Goal: Check status

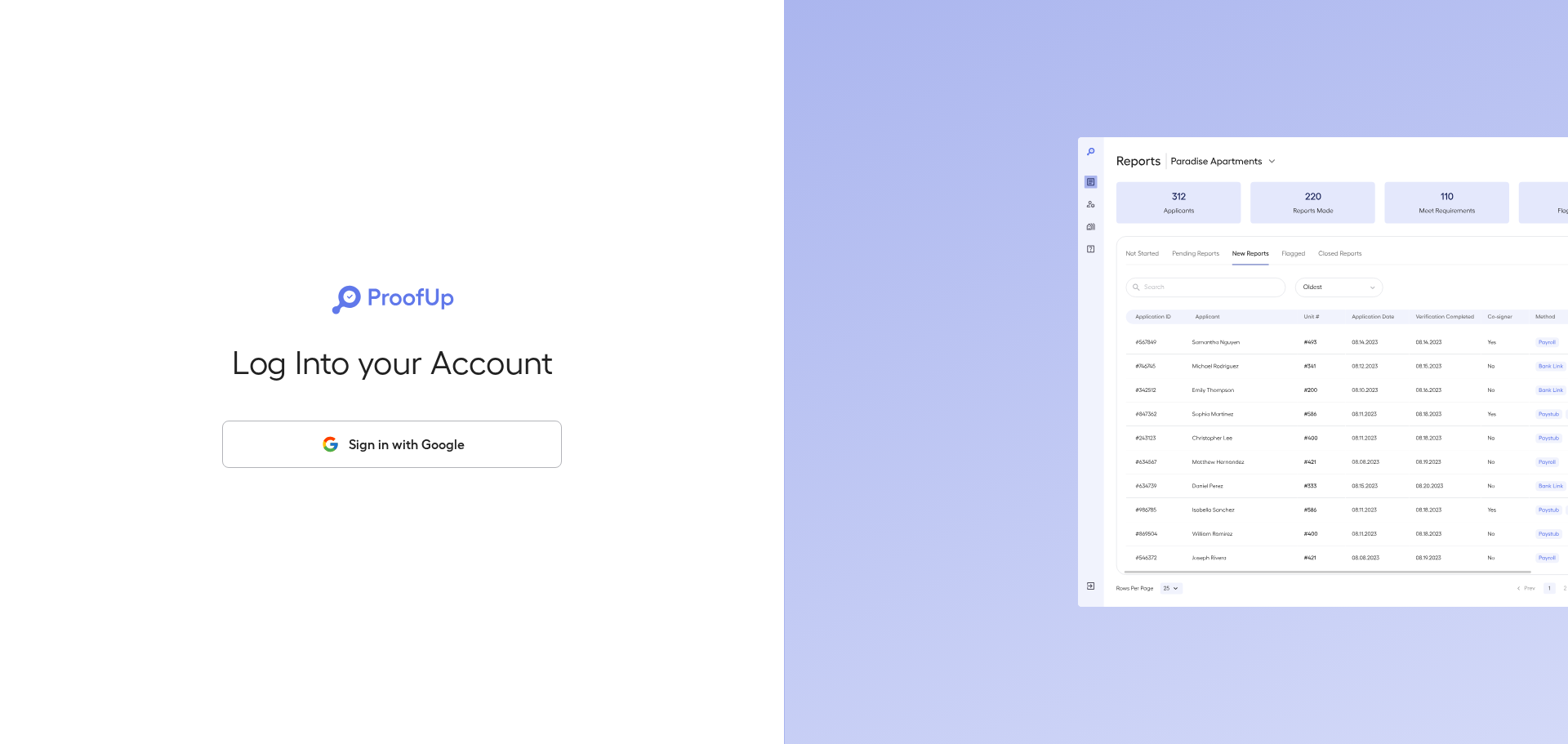
click at [480, 453] on button "Sign in with Google" at bounding box center [392, 444] width 340 height 48
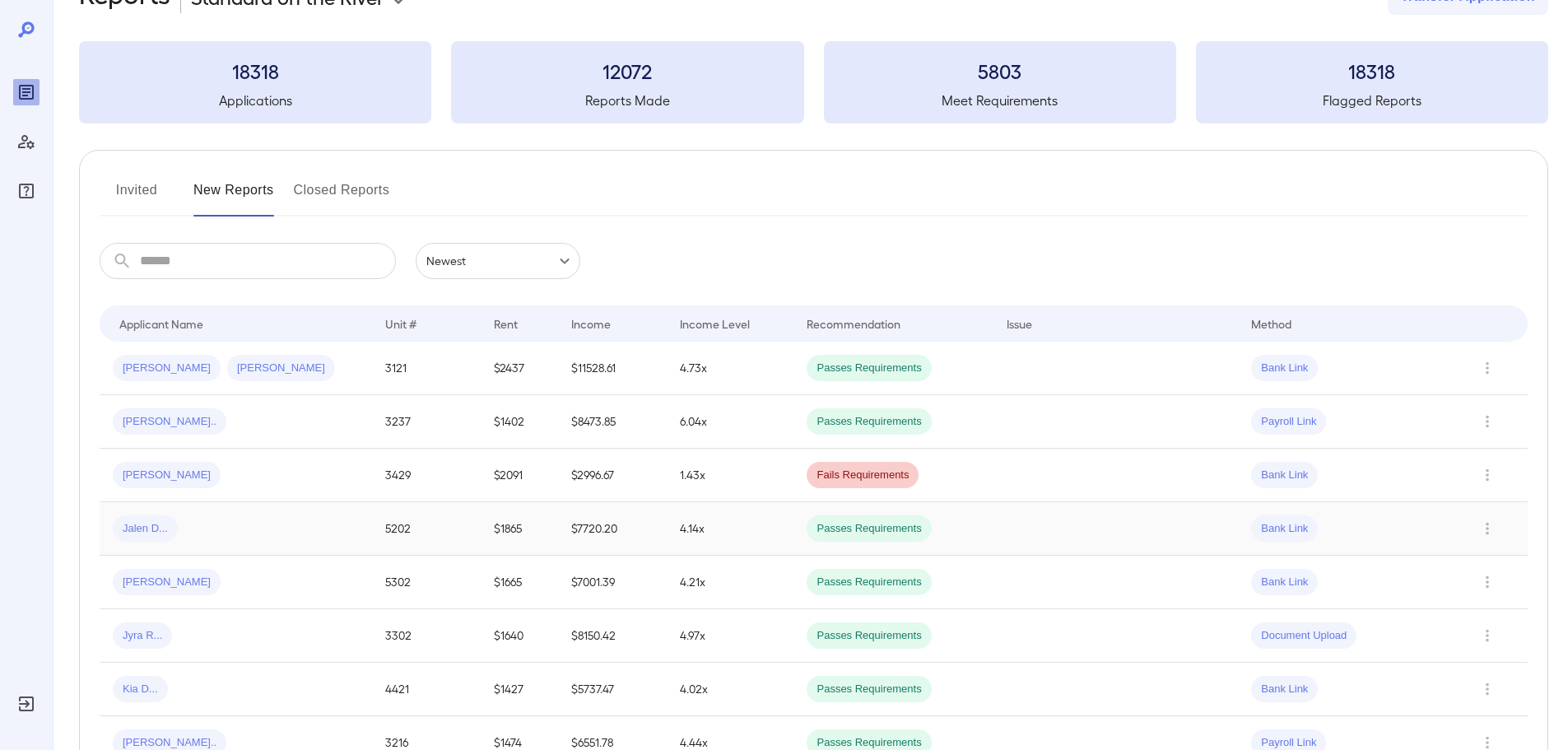
scroll to position [82, 0]
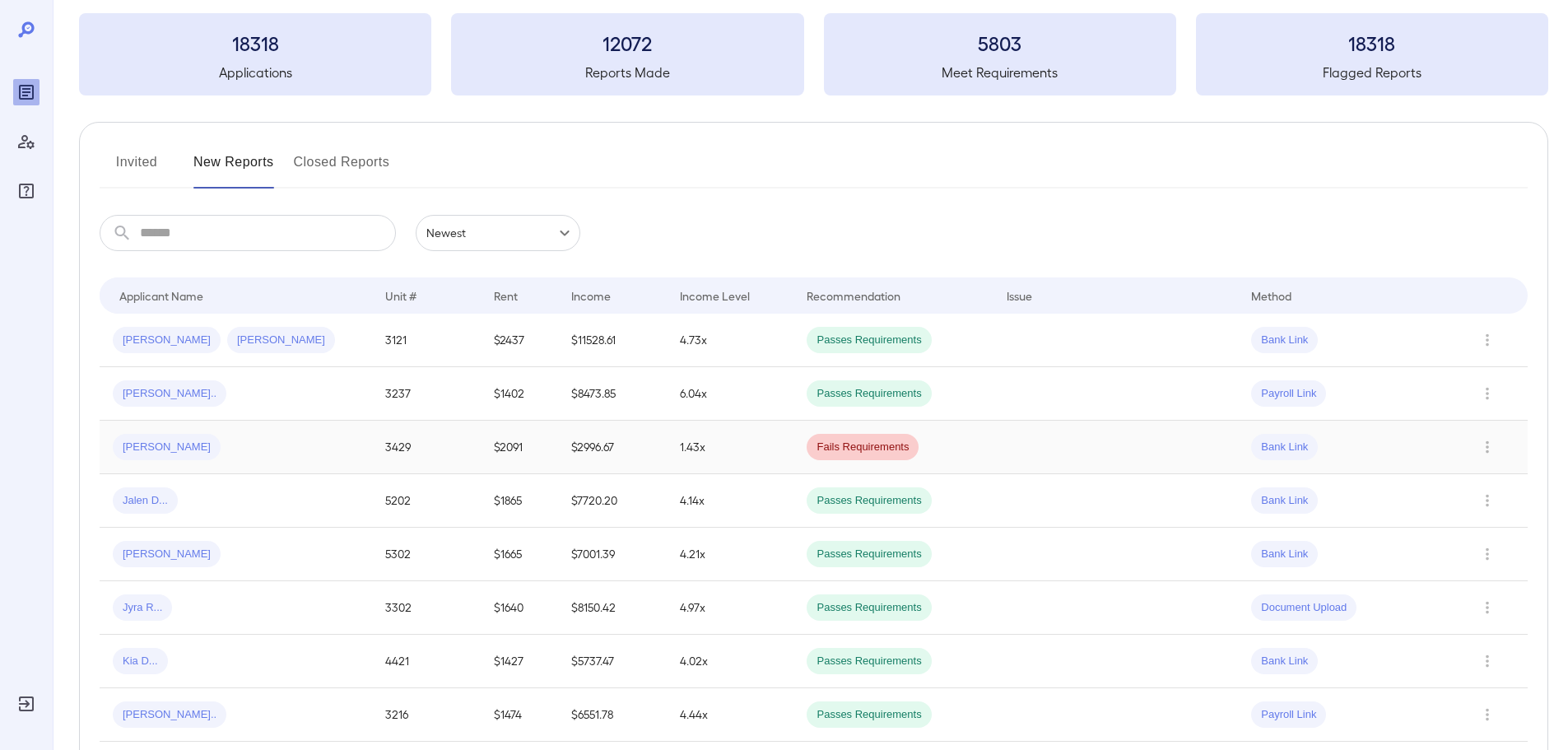
click at [152, 446] on span "[PERSON_NAME]" at bounding box center [167, 447] width 108 height 16
